Goal: Task Accomplishment & Management: Complete application form

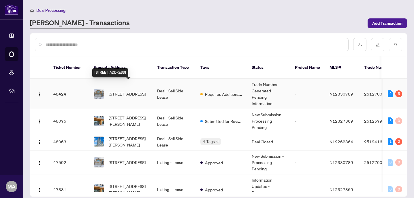
click at [121, 91] on span "[STREET_ADDRESS]" at bounding box center [127, 94] width 37 height 6
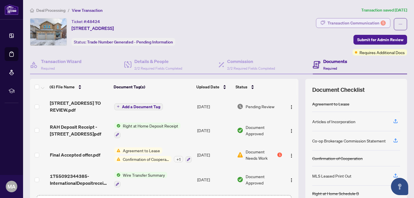
click at [376, 23] on div "Transaction Communication 5" at bounding box center [356, 22] width 58 height 9
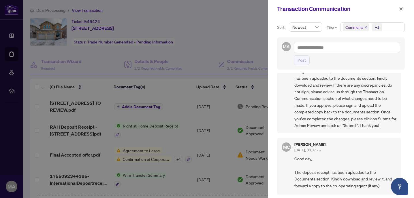
scroll to position [450, 0]
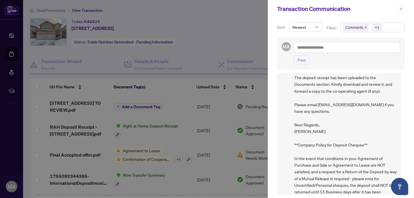
click at [401, 9] on icon "close" at bounding box center [401, 8] width 3 height 3
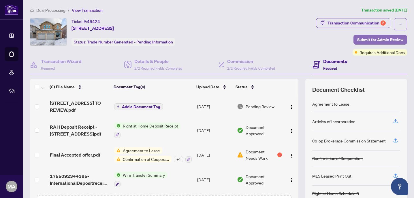
click at [364, 38] on span "Submit for Admin Review" at bounding box center [380, 39] width 46 height 9
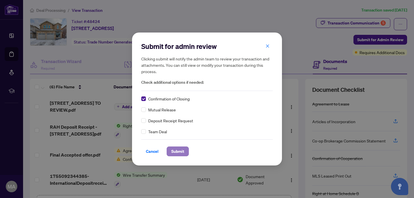
click at [183, 152] on span "Submit" at bounding box center [177, 151] width 13 height 9
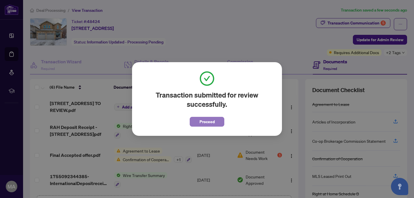
click at [205, 120] on span "Proceed" at bounding box center [206, 121] width 15 height 9
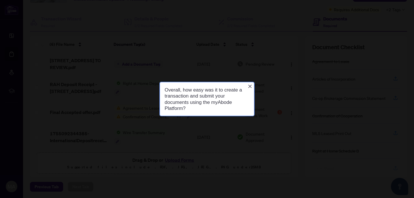
scroll to position [0, 0]
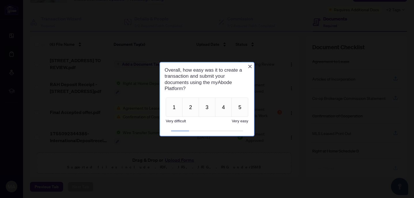
click at [248, 68] on icon "Close button" at bounding box center [250, 66] width 5 height 5
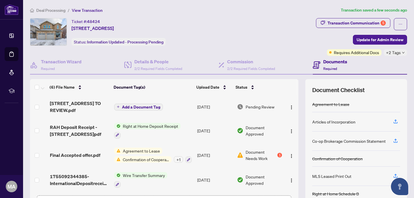
click at [51, 10] on span "Deal Processing" at bounding box center [50, 10] width 29 height 5
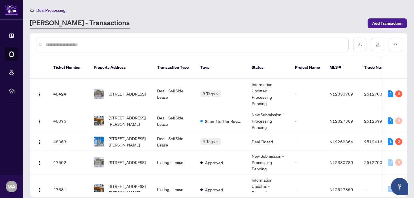
click at [57, 11] on span "Deal Processing" at bounding box center [50, 10] width 29 height 5
